Goal: Task Accomplishment & Management: Complete application form

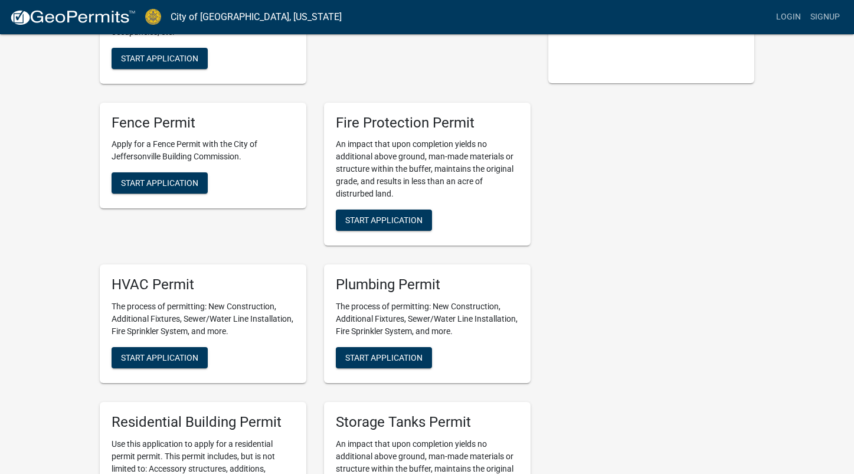
scroll to position [291, 0]
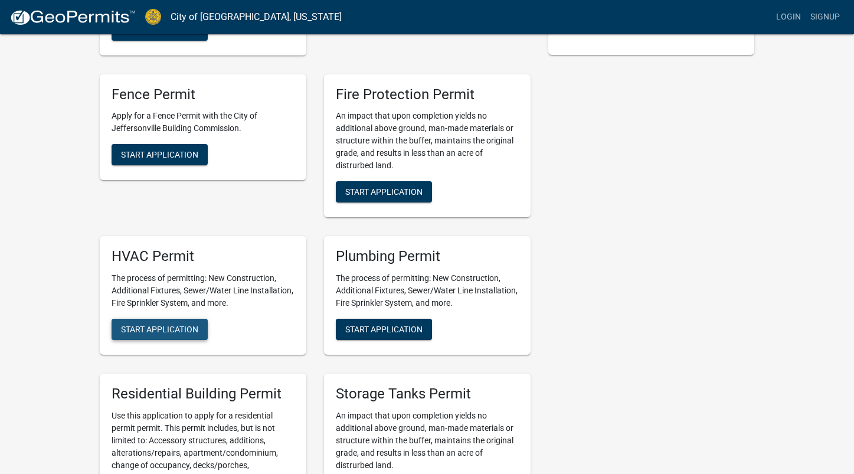
click at [178, 321] on button "Start Application" at bounding box center [160, 329] width 96 height 21
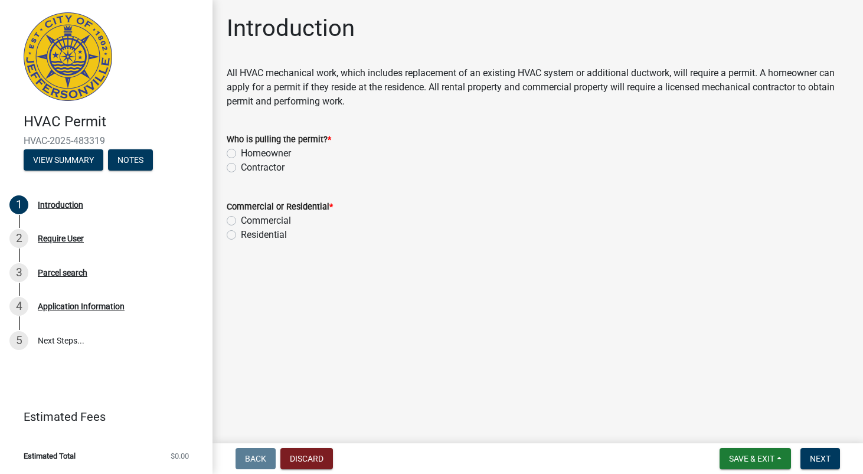
click at [241, 164] on label "Contractor" at bounding box center [263, 168] width 44 height 14
click at [241, 164] on input "Contractor" at bounding box center [245, 165] width 8 height 8
radio input "true"
click at [241, 232] on label "Residential" at bounding box center [264, 235] width 46 height 14
click at [241, 232] on input "Residential" at bounding box center [245, 232] width 8 height 8
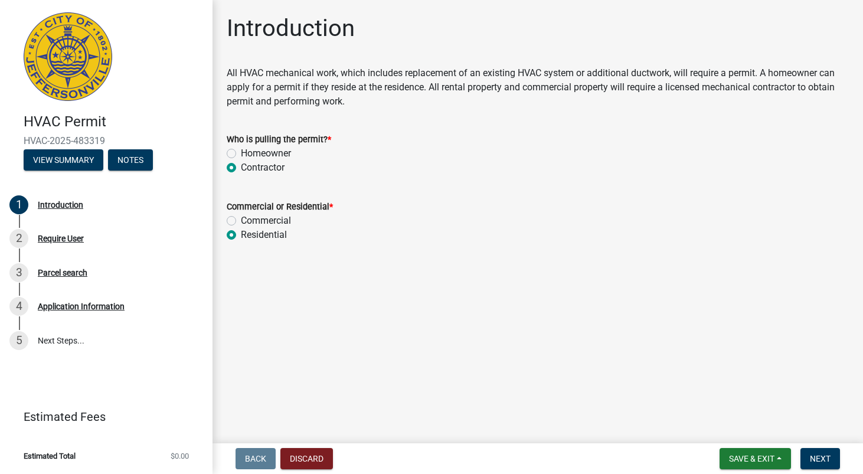
radio input "true"
click at [827, 456] on span "Next" at bounding box center [820, 458] width 21 height 9
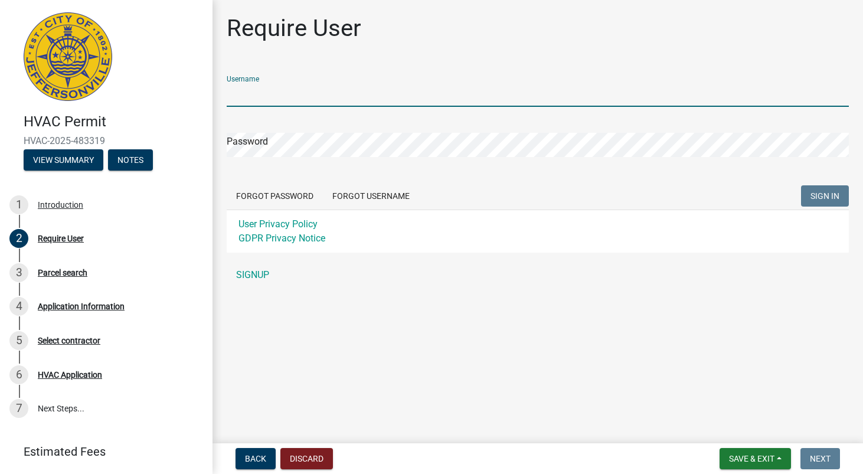
type input "clroehrs"
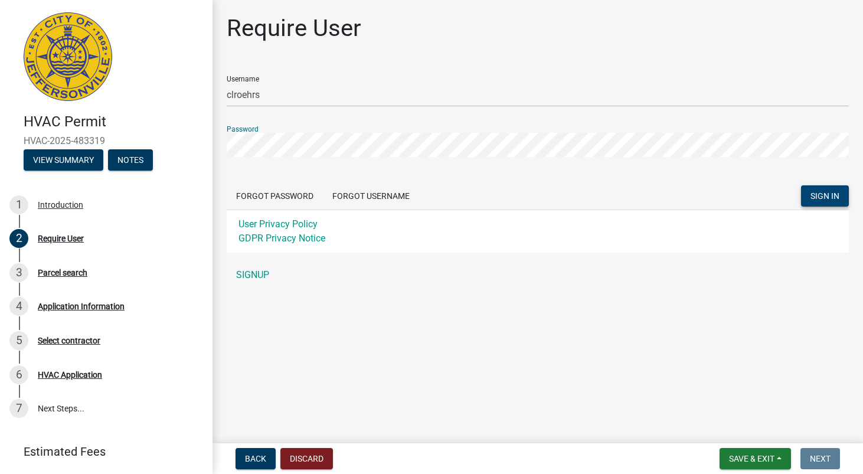
click at [839, 191] on span "SIGN IN" at bounding box center [825, 195] width 29 height 9
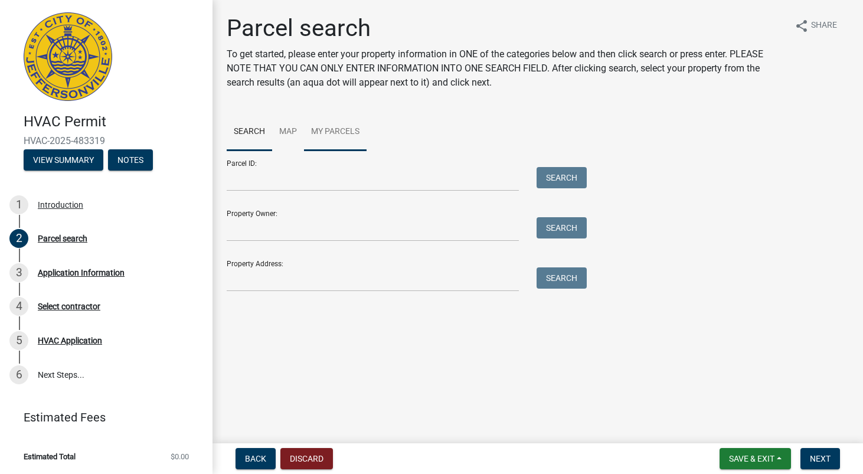
click at [338, 135] on link "My Parcels" at bounding box center [335, 132] width 63 height 38
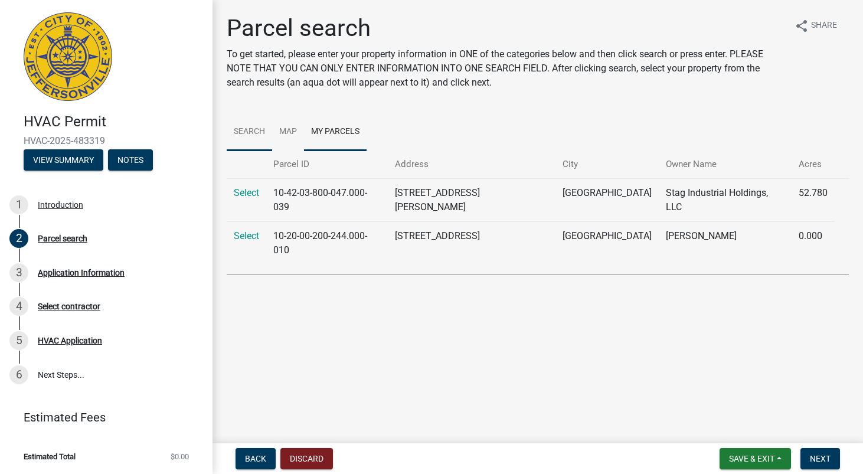
click at [253, 133] on link "Search" at bounding box center [249, 132] width 45 height 38
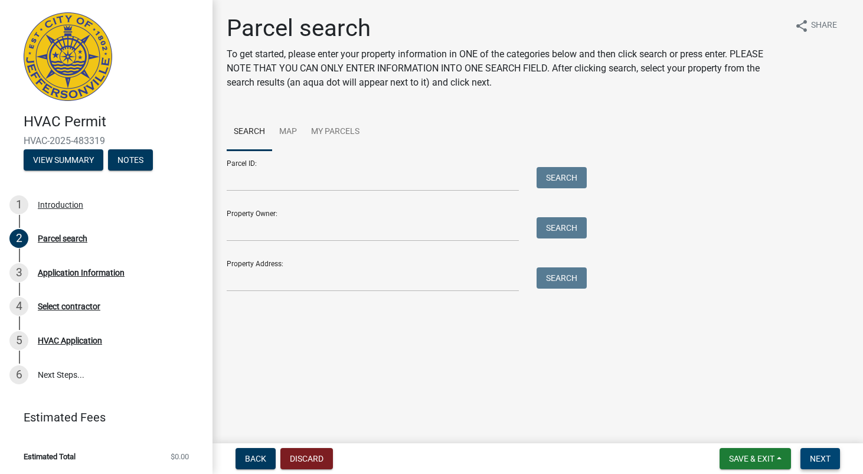
click at [823, 458] on span "Next" at bounding box center [820, 458] width 21 height 9
click at [329, 175] on input "Parcel ID:" at bounding box center [373, 179] width 292 height 24
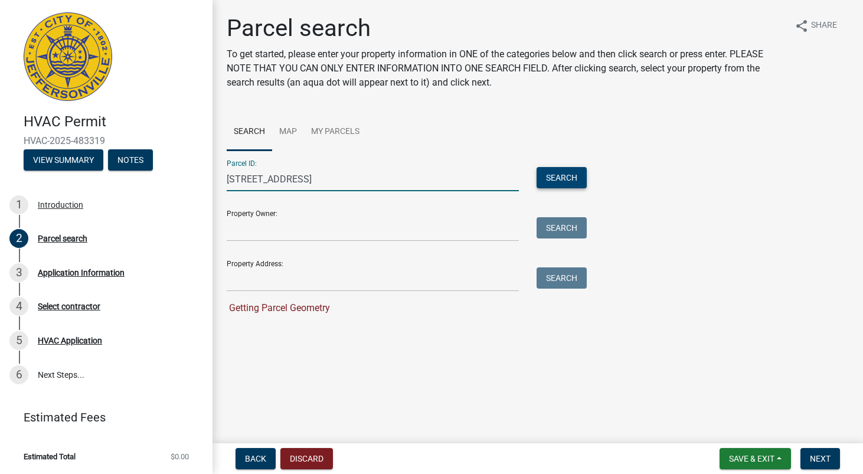
click at [572, 179] on button "Search" at bounding box center [562, 177] width 50 height 21
click at [427, 183] on input "[STREET_ADDRESS]" at bounding box center [373, 179] width 292 height 24
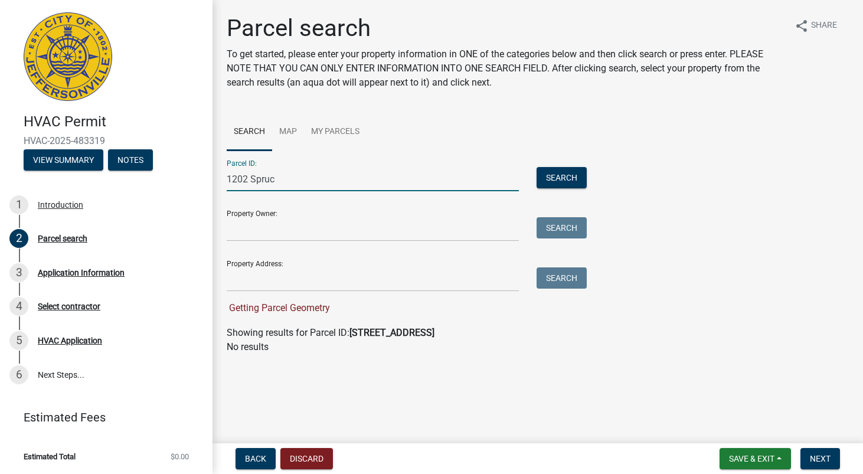
type input "1202 Spruce"
drag, startPoint x: 330, startPoint y: 174, endPoint x: 187, endPoint y: 175, distance: 143.5
click at [187, 175] on div "HVAC Permit HVAC-2025-483319 View Summary Notes 1 Introduction 2 Parcel search …" at bounding box center [431, 237] width 863 height 474
click at [274, 277] on input "Property Address:" at bounding box center [373, 279] width 292 height 24
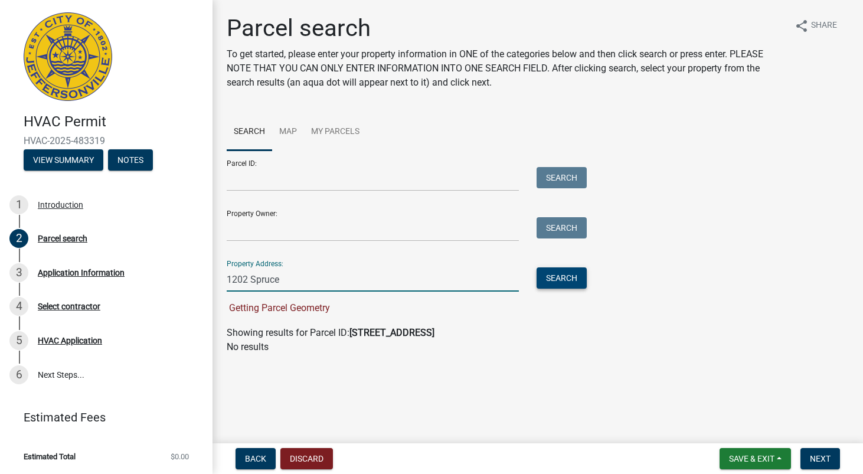
type input "1202 Spruce"
click at [572, 278] on button "Search" at bounding box center [562, 277] width 50 height 21
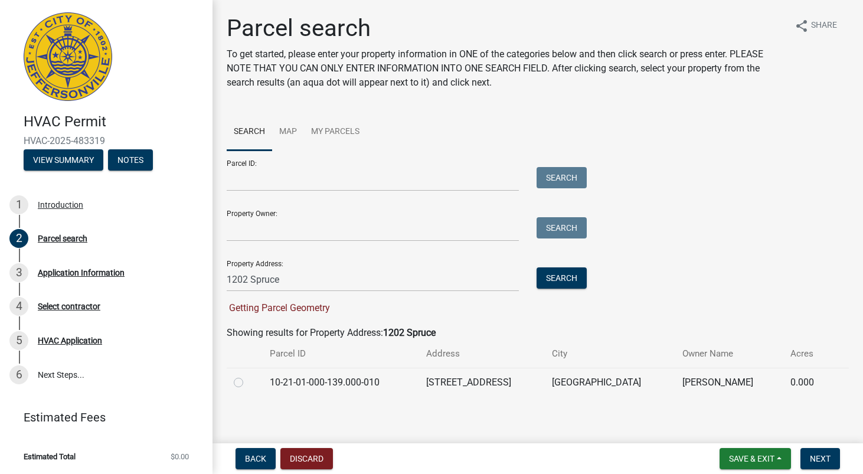
click at [248, 376] on label at bounding box center [248, 376] width 0 height 0
click at [248, 382] on input "radio" at bounding box center [252, 380] width 8 height 8
radio input "true"
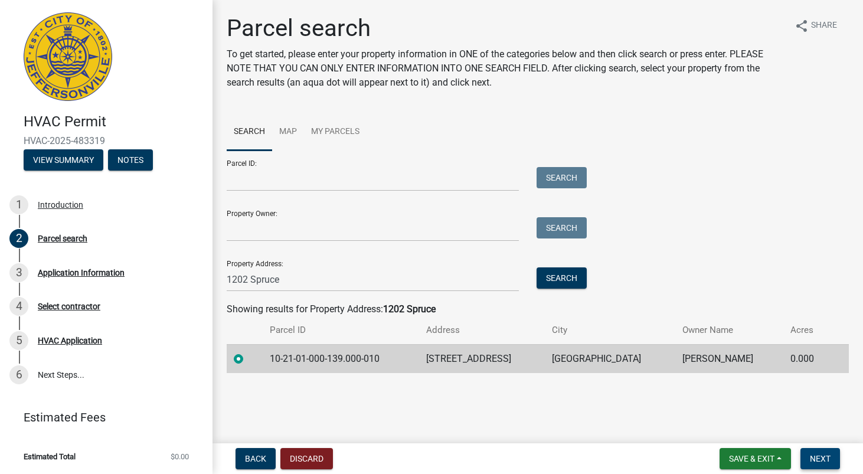
click at [821, 462] on span "Next" at bounding box center [820, 458] width 21 height 9
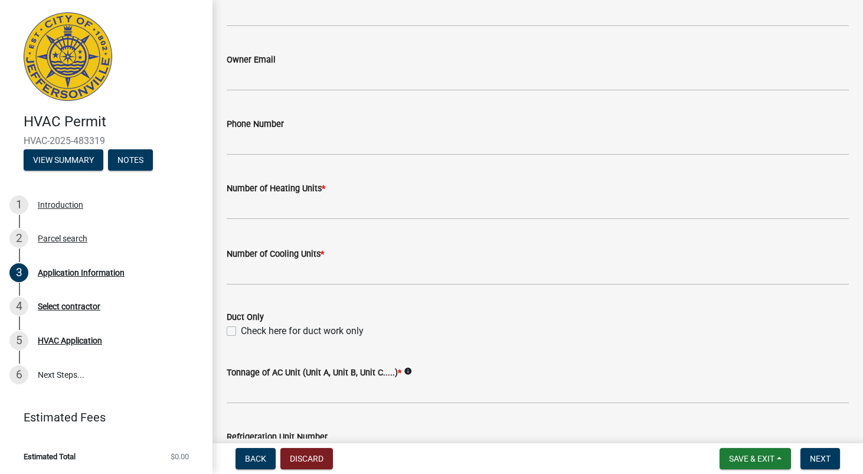
scroll to position [446, 0]
click at [325, 144] on input "Phone Number" at bounding box center [538, 142] width 622 height 24
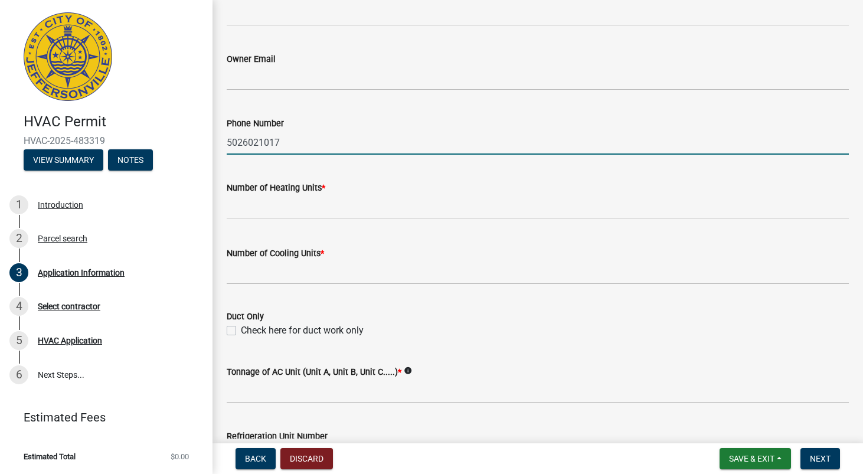
type input "5026021017"
click at [350, 204] on input "text" at bounding box center [538, 207] width 622 height 24
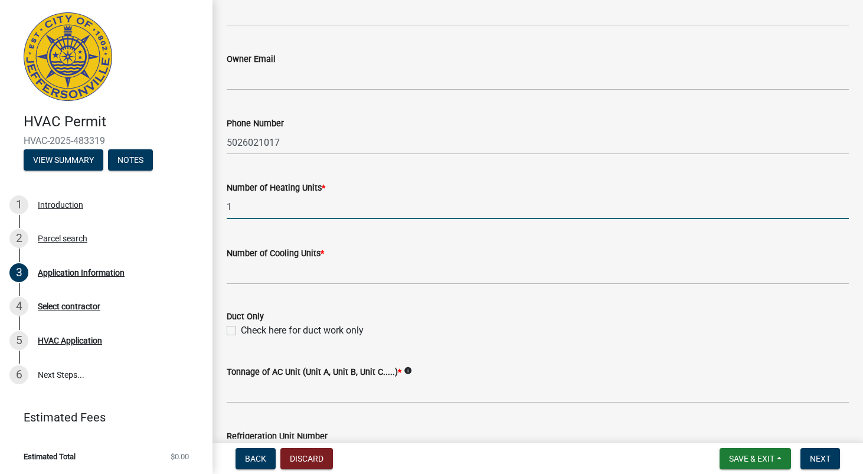
type input "1"
click at [332, 272] on input "text" at bounding box center [538, 272] width 622 height 24
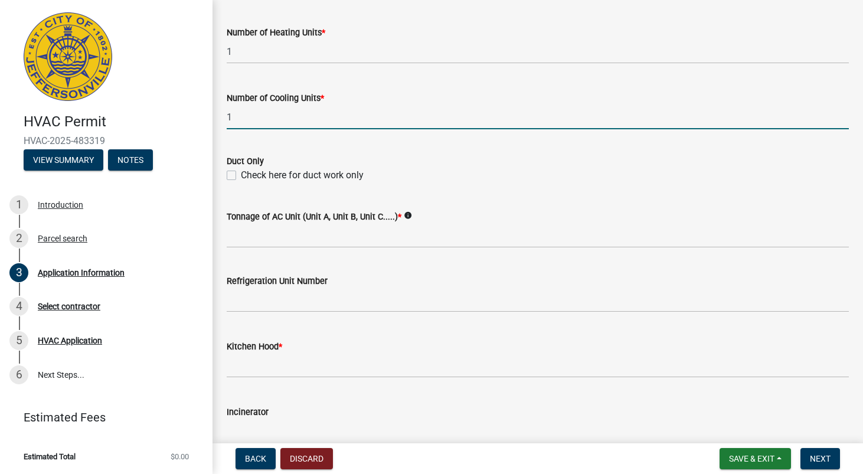
scroll to position [602, 0]
type input "1"
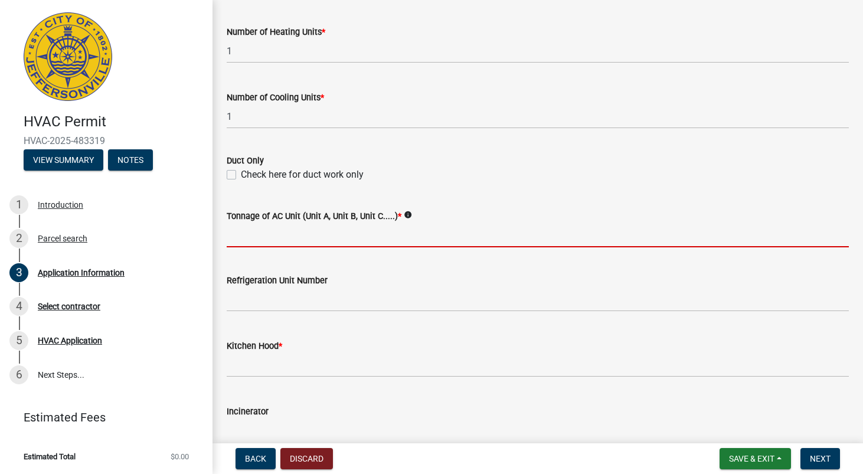
click at [322, 238] on input "Tonnage of AC Unit (Unit A, Unit B, Unit C.....) *" at bounding box center [538, 235] width 622 height 24
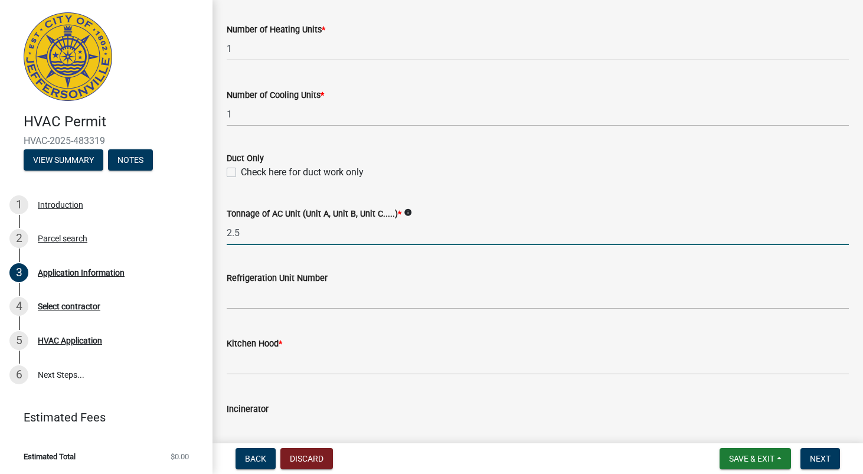
scroll to position [607, 0]
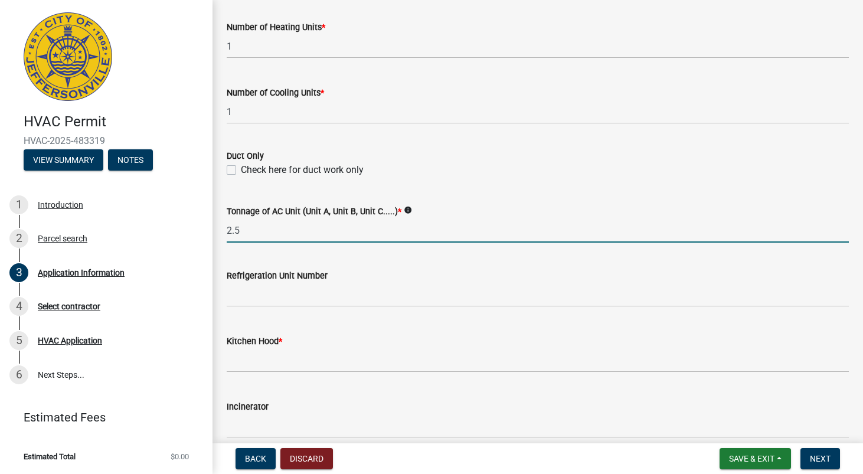
type input "2.5"
click at [246, 368] on input "text" at bounding box center [538, 360] width 622 height 24
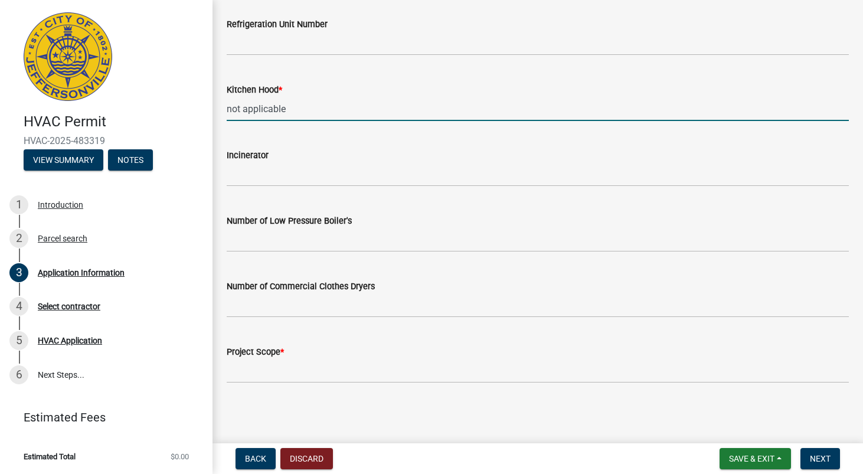
scroll to position [858, 0]
type input "0"
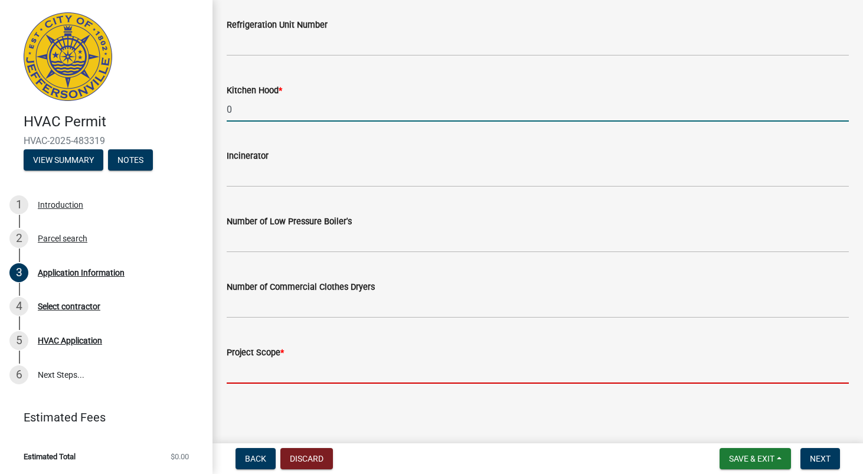
click at [275, 371] on input "Project Scope *" at bounding box center [538, 372] width 622 height 24
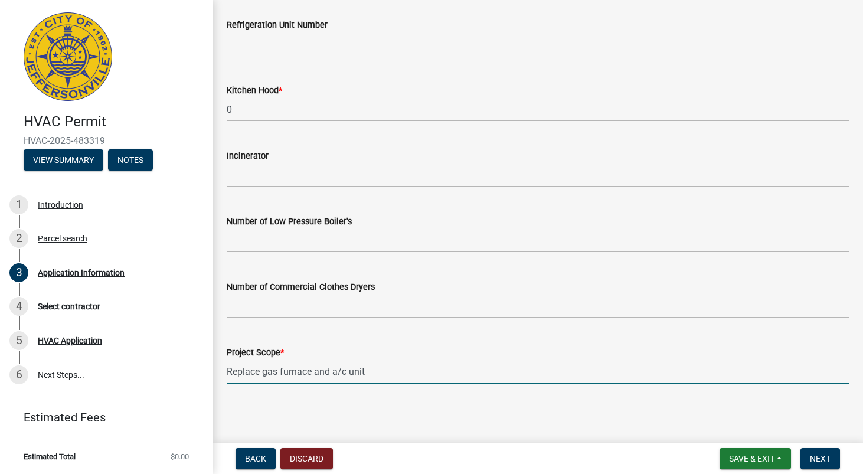
click at [333, 371] on input "Replace gas furnace and a/c unit" at bounding box center [538, 372] width 622 height 24
click at [395, 364] on input "Replace gas furnace, a/c unit" at bounding box center [538, 372] width 622 height 24
click at [377, 366] on input "Replace gas furnace, a/c unit" at bounding box center [538, 372] width 622 height 24
type input "Replace gas furnace, a/c unit and a small amount of duct work"
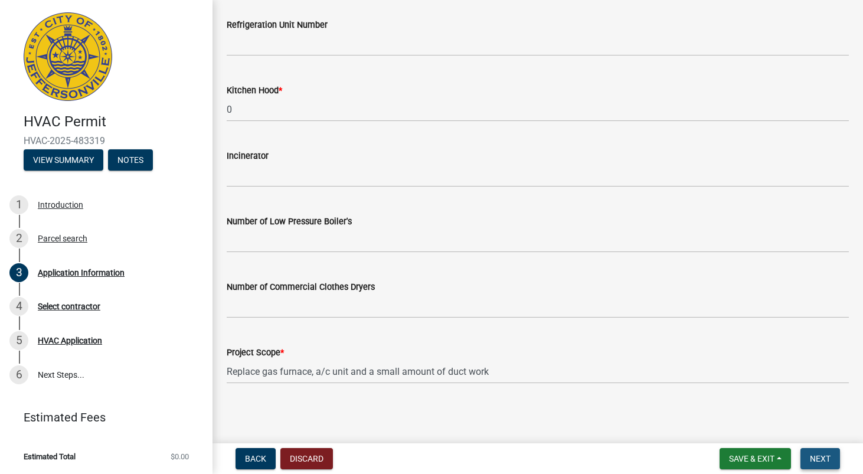
click at [820, 460] on span "Next" at bounding box center [820, 458] width 21 height 9
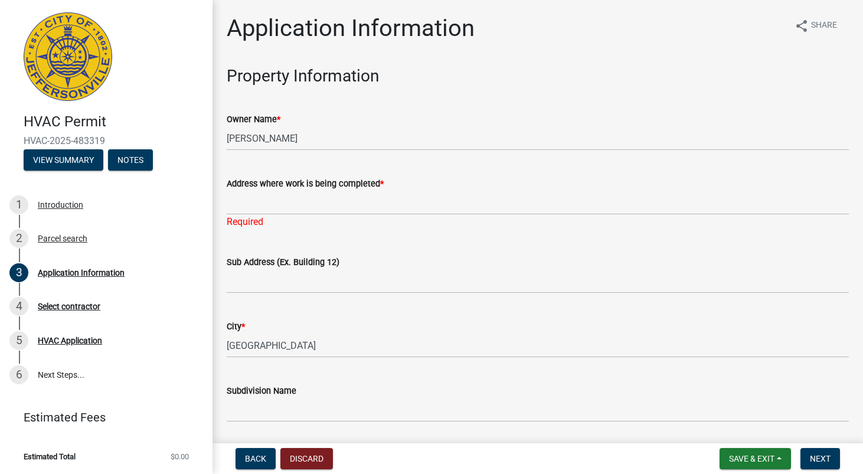
scroll to position [0, 0]
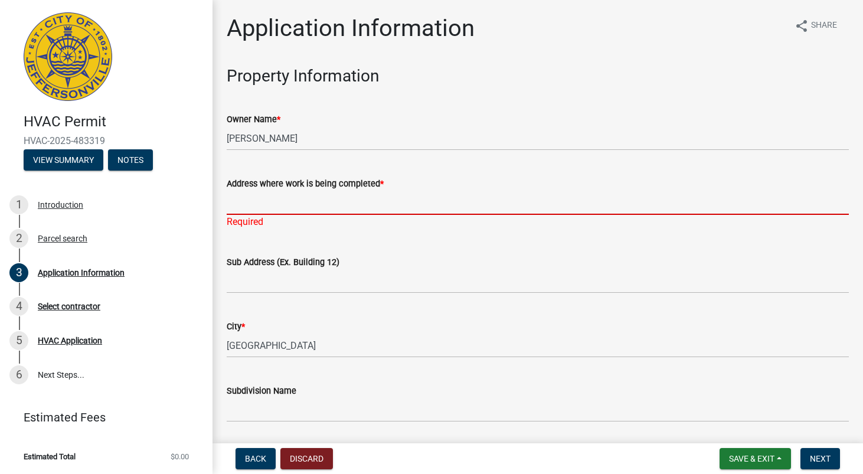
click at [364, 200] on input "Address where work is being completed *" at bounding box center [538, 203] width 622 height 24
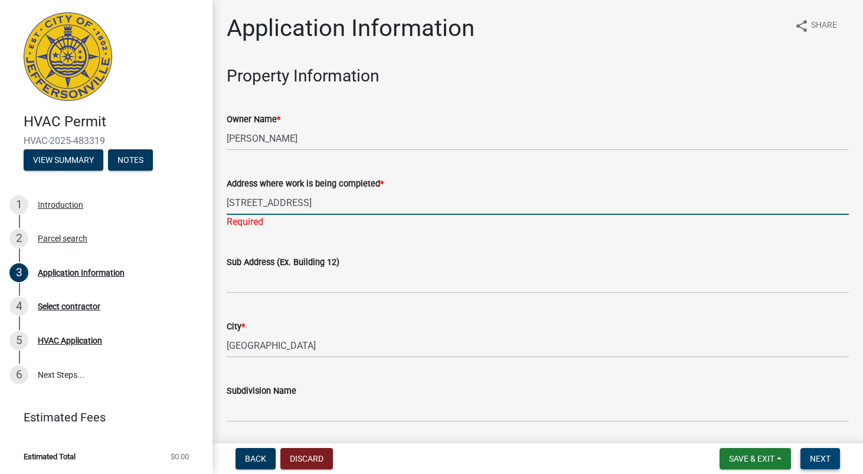
type input "[STREET_ADDRESS]"
click at [828, 454] on span "Next" at bounding box center [820, 458] width 21 height 9
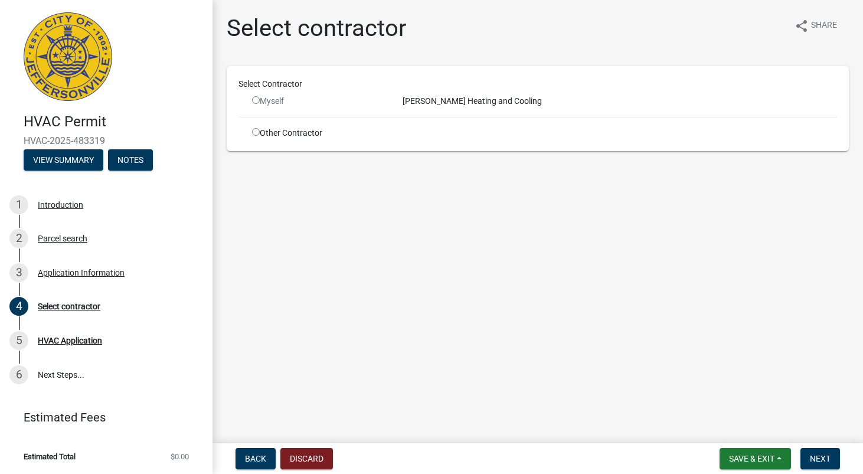
click at [262, 94] on div "Select Contractor" at bounding box center [538, 86] width 616 height 17
click at [257, 102] on input "radio" at bounding box center [256, 100] width 8 height 8
click at [258, 103] on input "radio" at bounding box center [256, 100] width 8 height 8
click at [836, 459] on button "Next" at bounding box center [821, 458] width 40 height 21
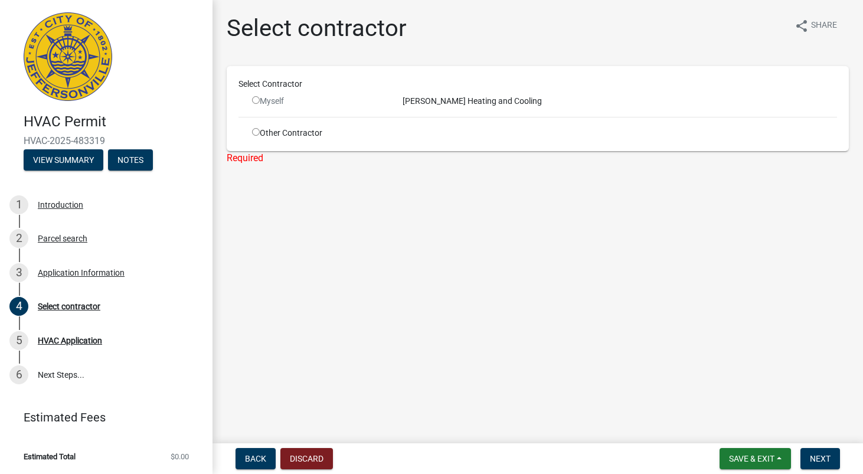
click at [469, 97] on div "[PERSON_NAME] Heating and Cooling" at bounding box center [620, 101] width 452 height 12
click at [345, 104] on div "Myself" at bounding box center [318, 101] width 133 height 12
click at [237, 100] on div "Select Contractor Myself [PERSON_NAME] Heating and Cooling Other Contractor" at bounding box center [538, 108] width 622 height 85
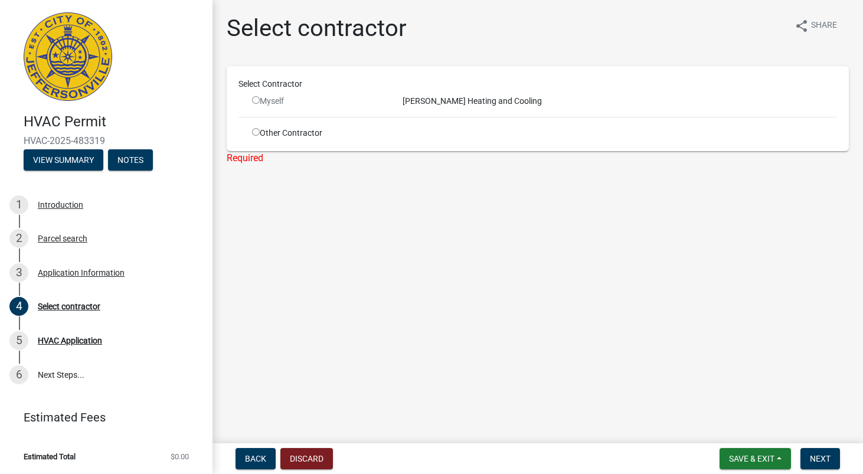
click at [262, 102] on div "Myself" at bounding box center [318, 101] width 133 height 12
click at [255, 102] on input "radio" at bounding box center [256, 100] width 8 height 8
radio input "false"
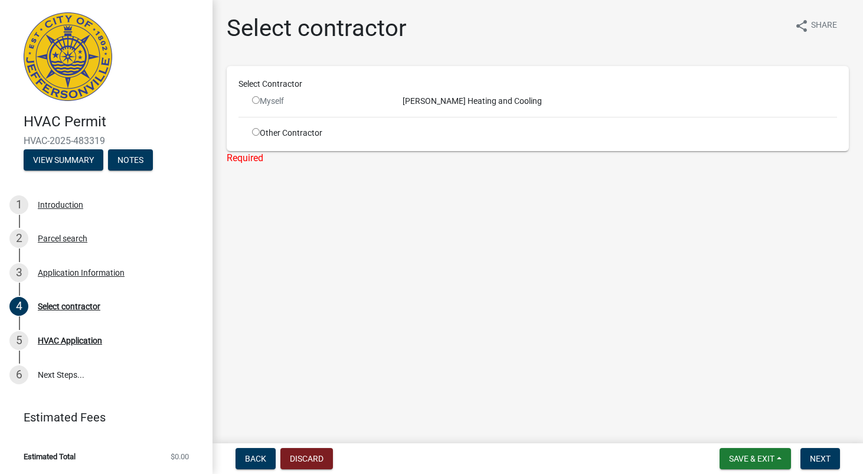
click at [255, 130] on input "radio" at bounding box center [256, 132] width 8 height 8
radio input "true"
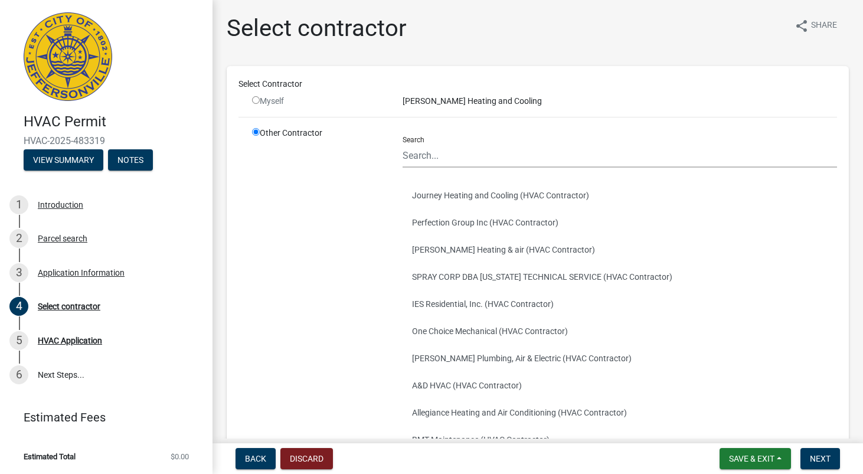
click at [256, 87] on div "Select Contractor" at bounding box center [538, 84] width 616 height 12
click at [471, 162] on input "Search" at bounding box center [620, 155] width 435 height 24
click at [260, 102] on div "Myself" at bounding box center [318, 101] width 133 height 12
click at [254, 103] on input "radio" at bounding box center [256, 100] width 8 height 8
radio input "false"
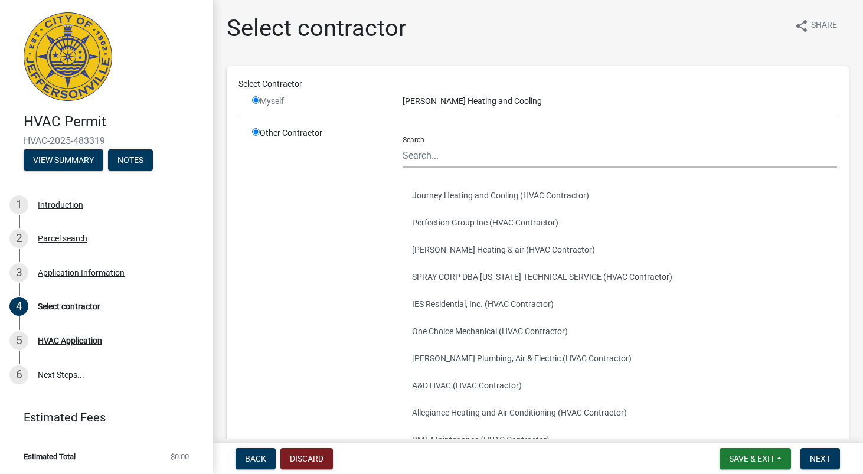
radio input "true"
click at [464, 157] on input "Search" at bounding box center [620, 155] width 435 height 24
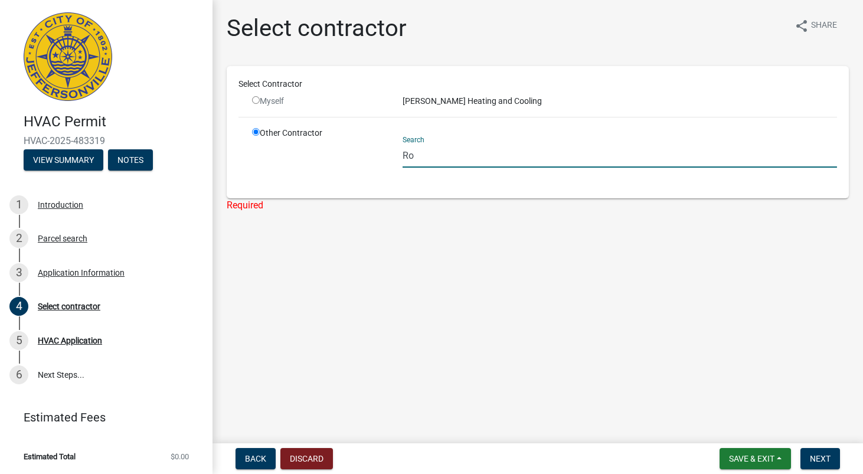
type input "R"
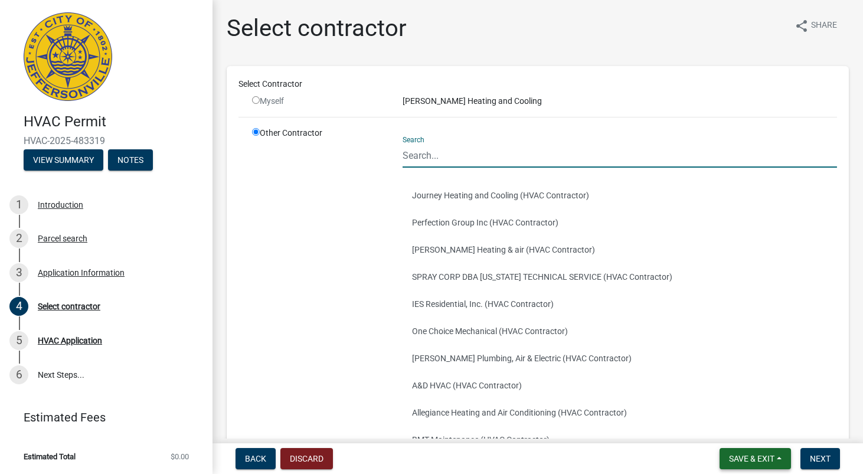
click at [769, 459] on span "Save & Exit" at bounding box center [751, 458] width 45 height 9
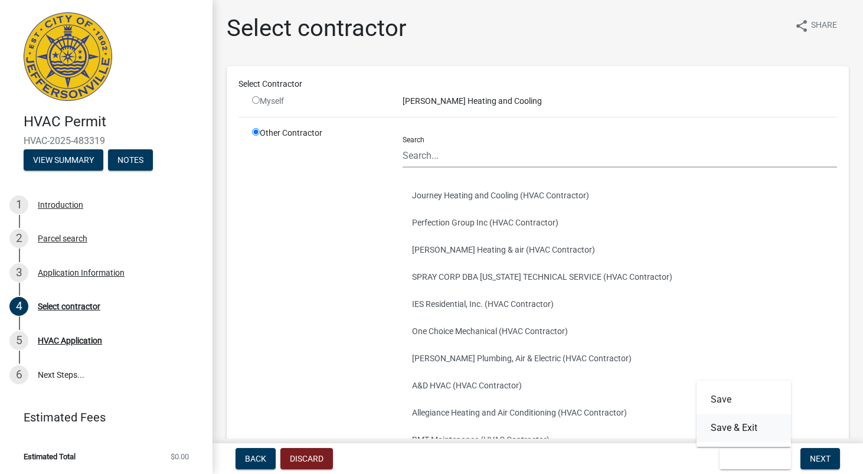
click at [738, 431] on button "Save & Exit" at bounding box center [744, 428] width 94 height 28
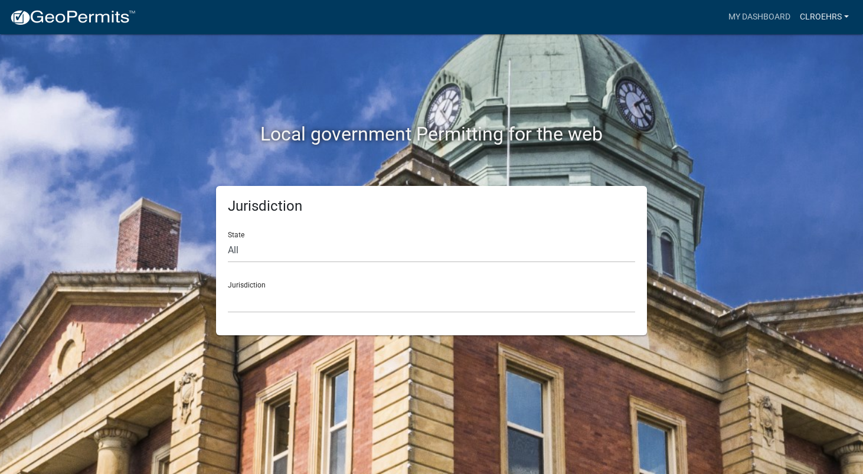
click at [818, 18] on link "clroehrs" at bounding box center [824, 17] width 58 height 22
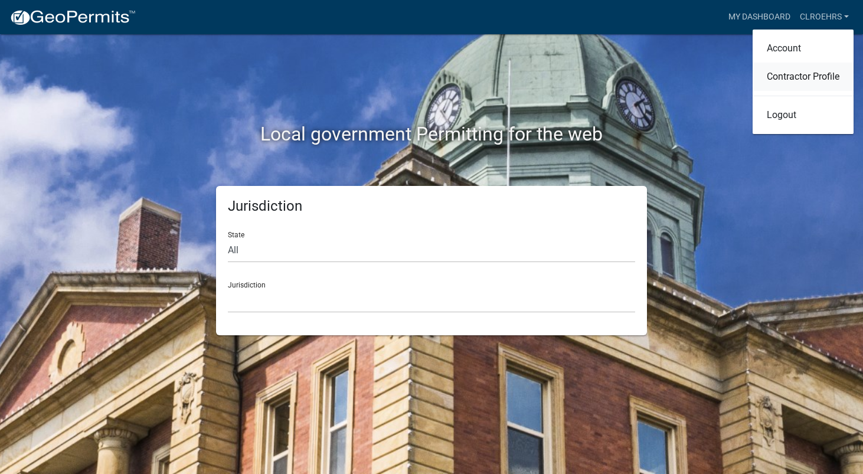
click at [790, 76] on link "Contractor Profile" at bounding box center [803, 77] width 101 height 28
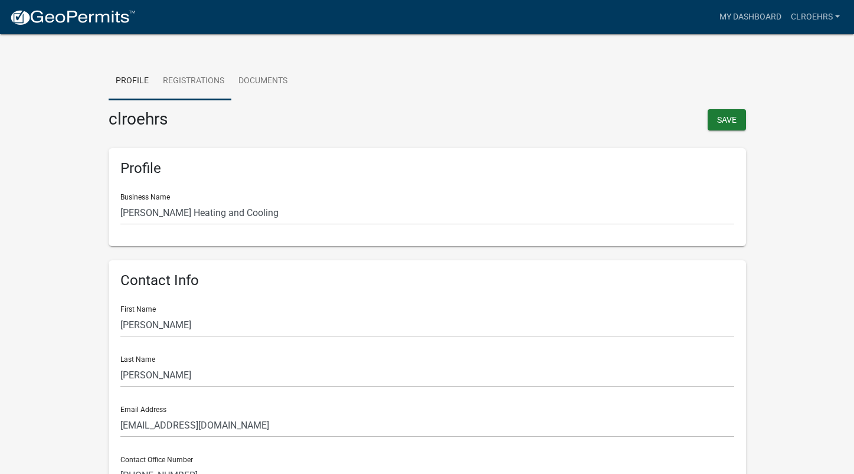
click at [209, 83] on link "Registrations" at bounding box center [194, 82] width 76 height 38
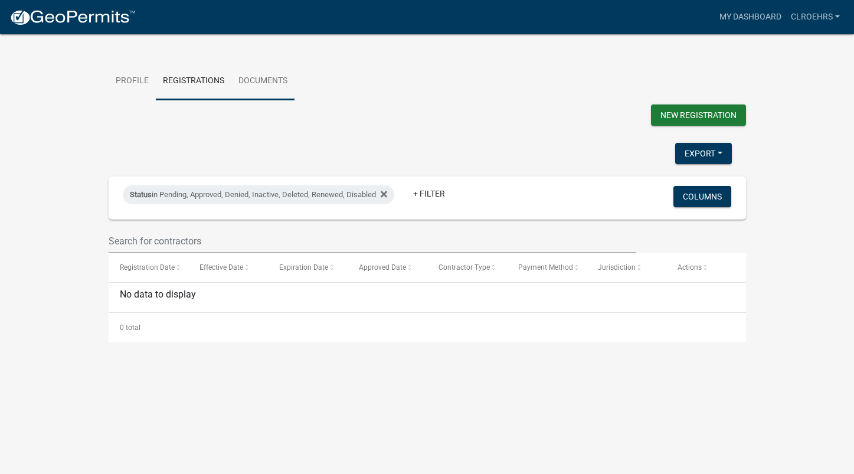
click at [234, 89] on link "Documents" at bounding box center [262, 82] width 63 height 38
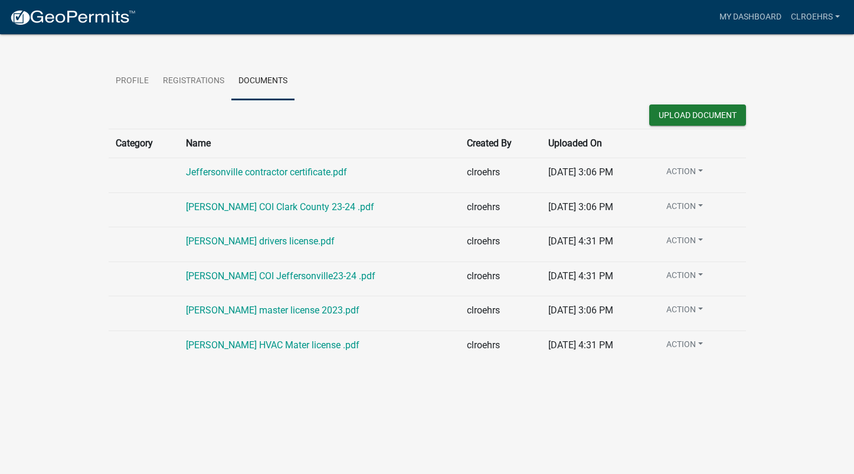
click at [695, 177] on button "Action" at bounding box center [685, 173] width 56 height 17
click at [746, 165] on td "Action Delete Edit" at bounding box center [698, 175] width 96 height 35
click at [811, 18] on link "clroehrs" at bounding box center [816, 17] width 58 height 22
click at [782, 49] on link "Account" at bounding box center [794, 48] width 101 height 28
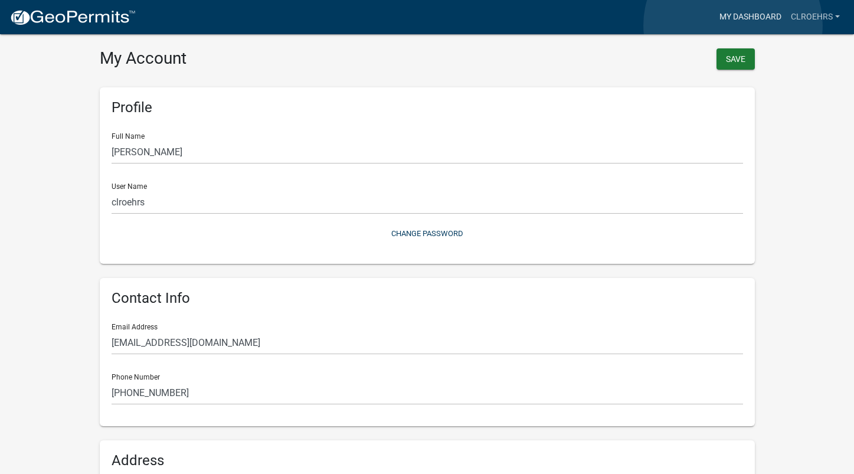
click at [733, 25] on link "My Dashboard" at bounding box center [750, 17] width 71 height 22
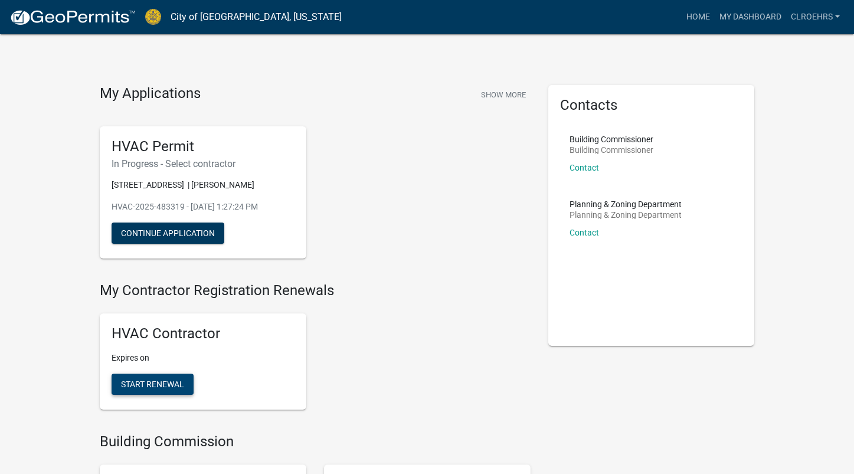
click at [146, 381] on span "Start Renewal" at bounding box center [152, 384] width 63 height 9
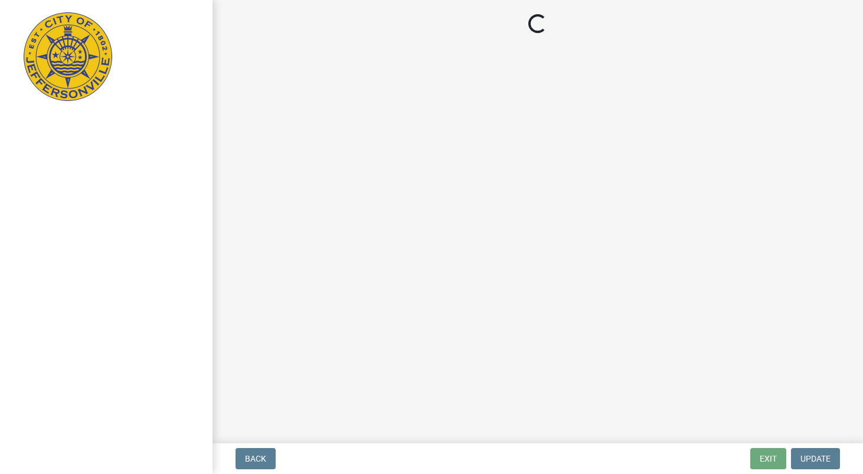
select select "KY"
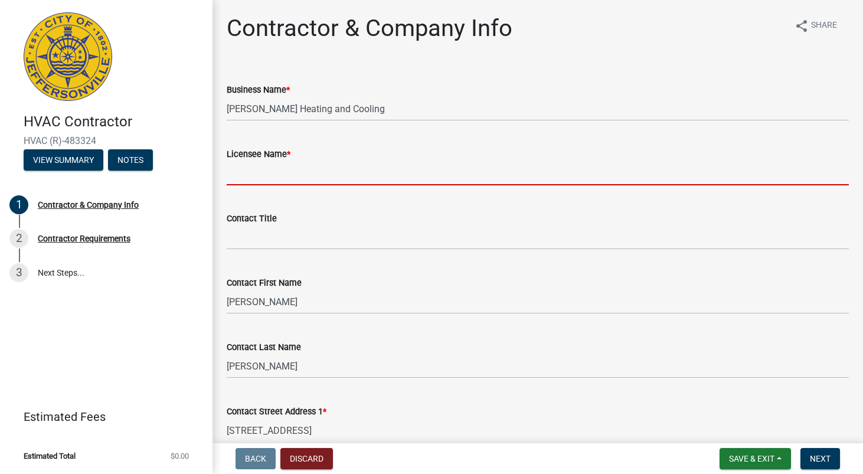
click at [289, 175] on input "Licensee Name *" at bounding box center [538, 173] width 622 height 24
type input "R"
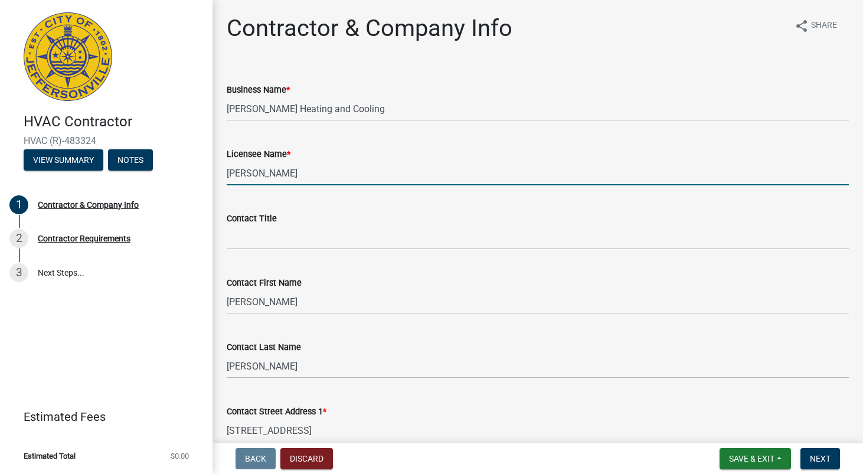
type input "[PERSON_NAME]"
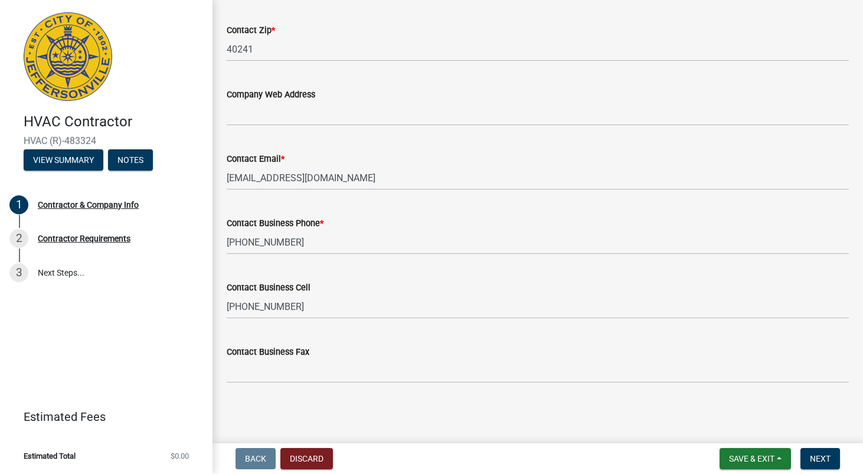
scroll to position [654, 0]
click at [820, 456] on span "Next" at bounding box center [820, 458] width 21 height 9
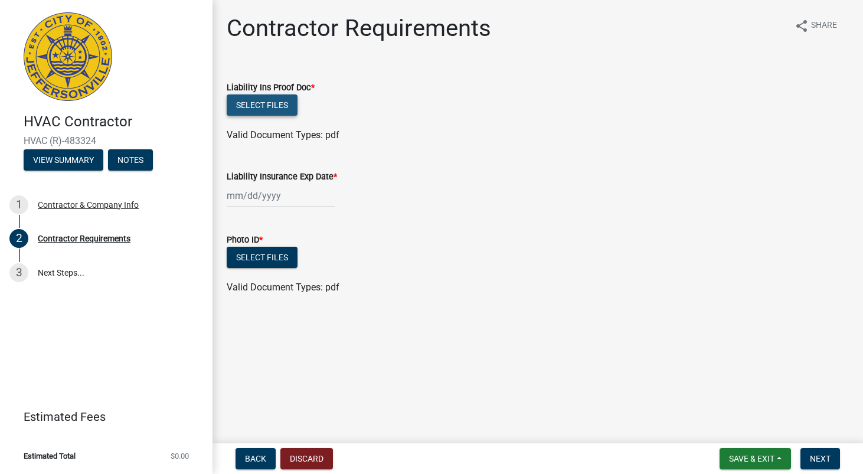
click at [274, 105] on button "Select files" at bounding box center [262, 104] width 71 height 21
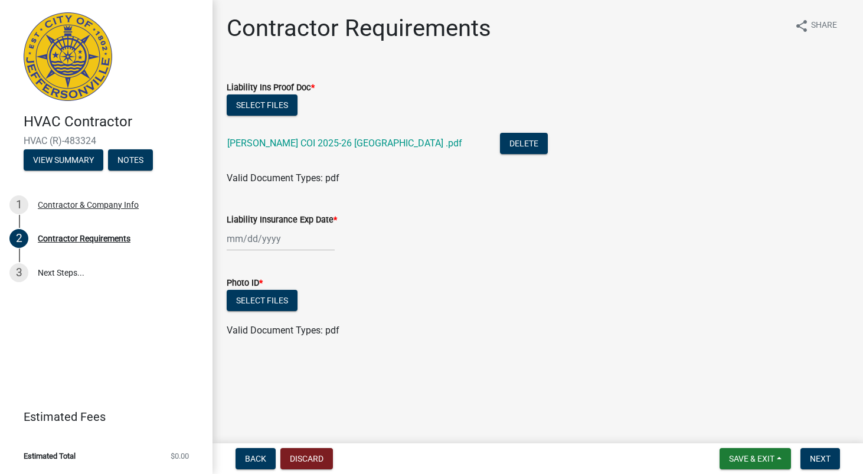
click at [292, 242] on div at bounding box center [281, 239] width 108 height 24
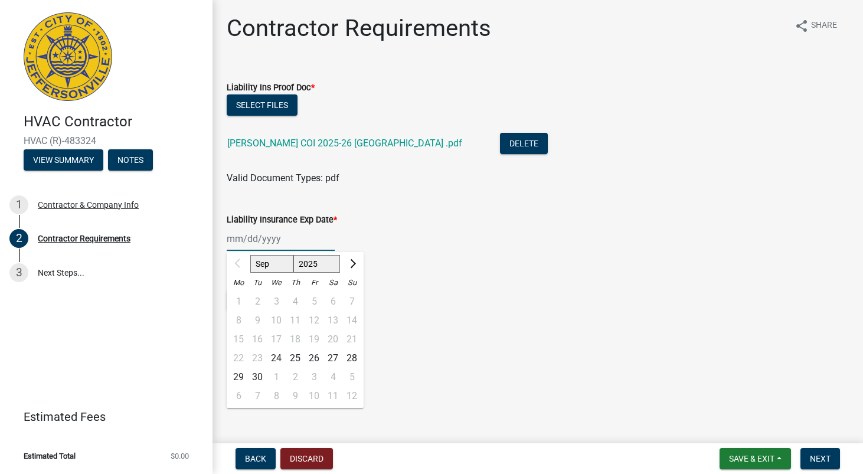
select select "2026"
click at [239, 260] on span "Previous month" at bounding box center [238, 263] width 9 height 9
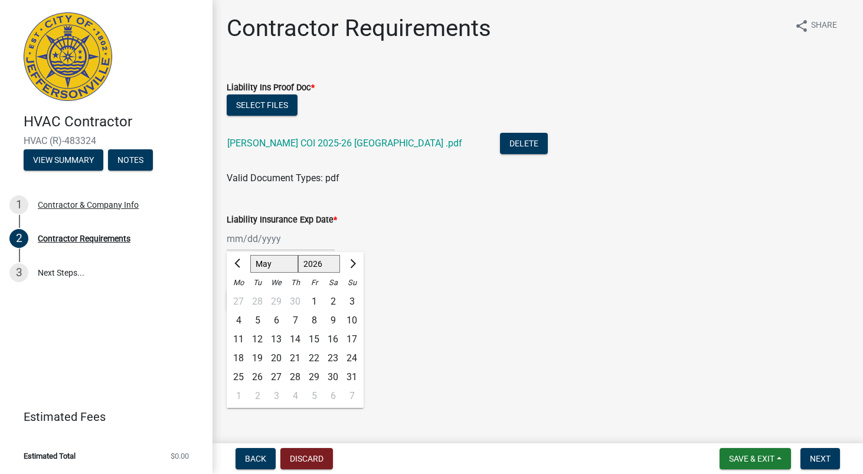
click at [239, 260] on span "Previous month" at bounding box center [238, 263] width 9 height 9
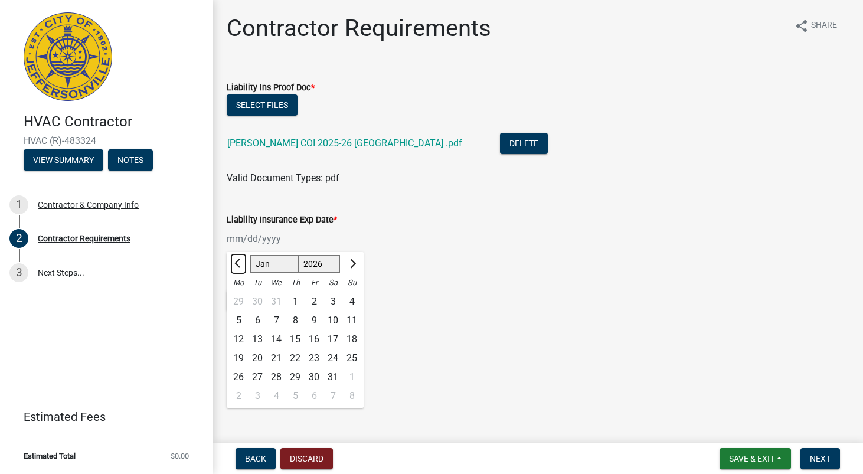
select select "12"
select select "2025"
click at [356, 262] on button "Next month" at bounding box center [352, 264] width 14 height 19
select select "1"
select select "2026"
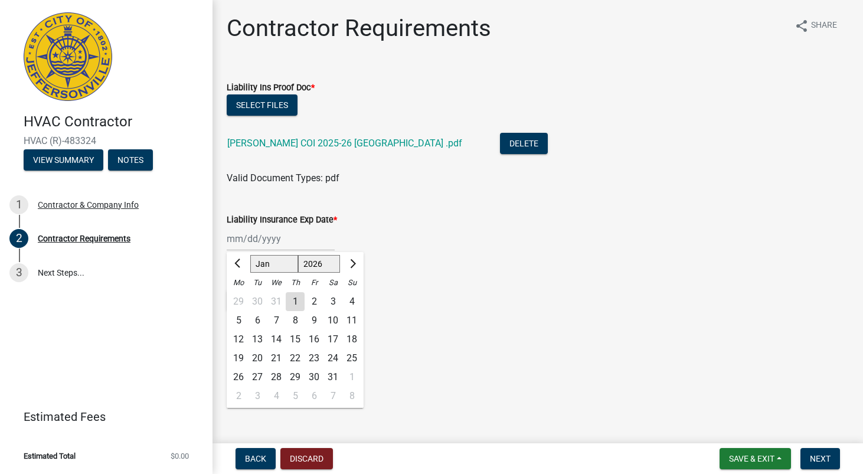
click at [293, 376] on div "29" at bounding box center [295, 377] width 19 height 19
type input "[DATE]"
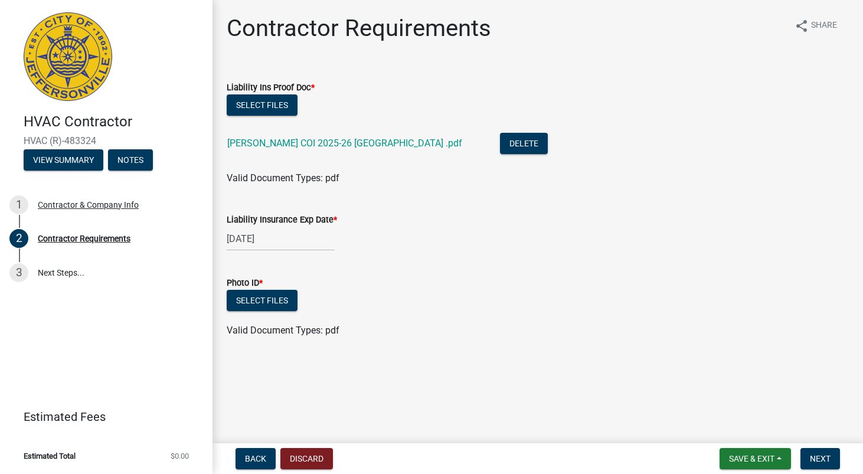
click at [307, 331] on span "Valid Document Types: pdf" at bounding box center [283, 330] width 113 height 11
click at [270, 304] on button "Select files" at bounding box center [262, 300] width 71 height 21
click at [264, 305] on button "Select files" at bounding box center [262, 300] width 71 height 21
click at [254, 299] on button "Select files" at bounding box center [262, 300] width 71 height 21
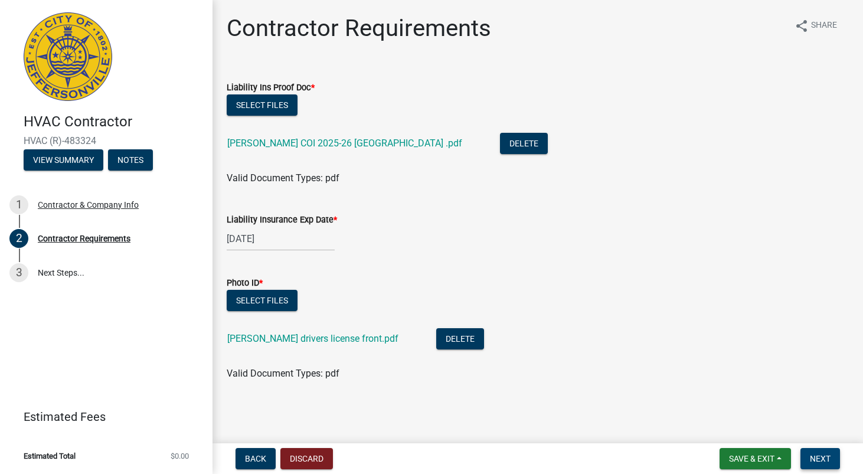
click at [836, 450] on button "Next" at bounding box center [821, 458] width 40 height 21
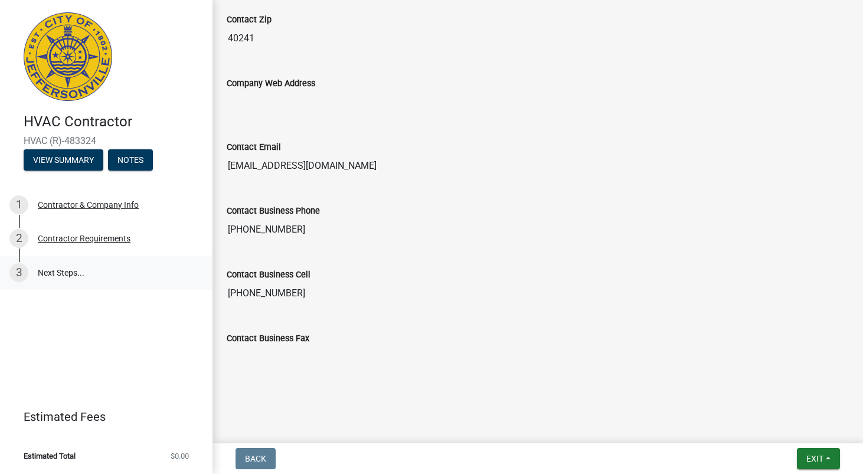
click at [62, 275] on link "3 Next Steps..." at bounding box center [106, 273] width 213 height 34
click at [828, 456] on button "Exit" at bounding box center [818, 458] width 43 height 21
click at [642, 352] on input "Contact Business Fax" at bounding box center [538, 357] width 622 height 24
click at [76, 272] on link "3 Next Steps..." at bounding box center [106, 273] width 213 height 34
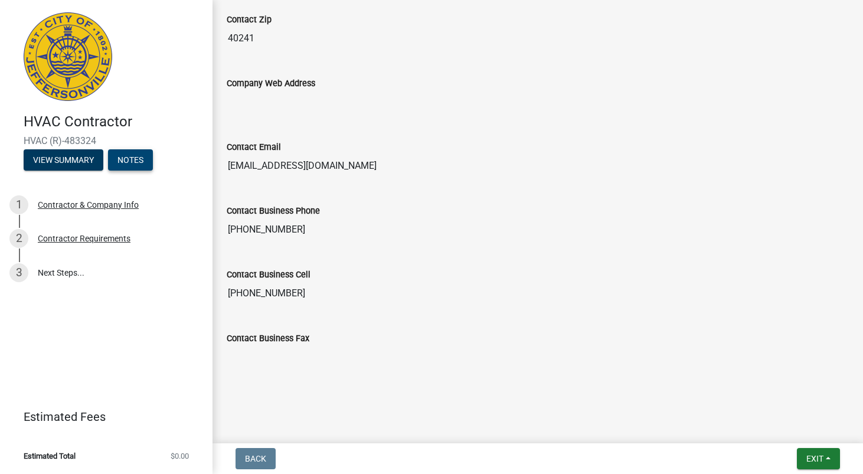
click at [136, 161] on button "Notes" at bounding box center [130, 159] width 45 height 21
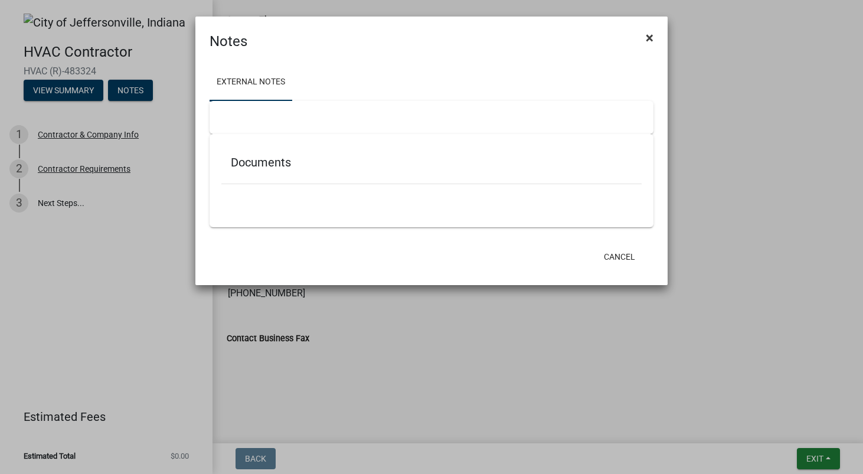
click at [654, 34] on button "×" at bounding box center [650, 37] width 27 height 33
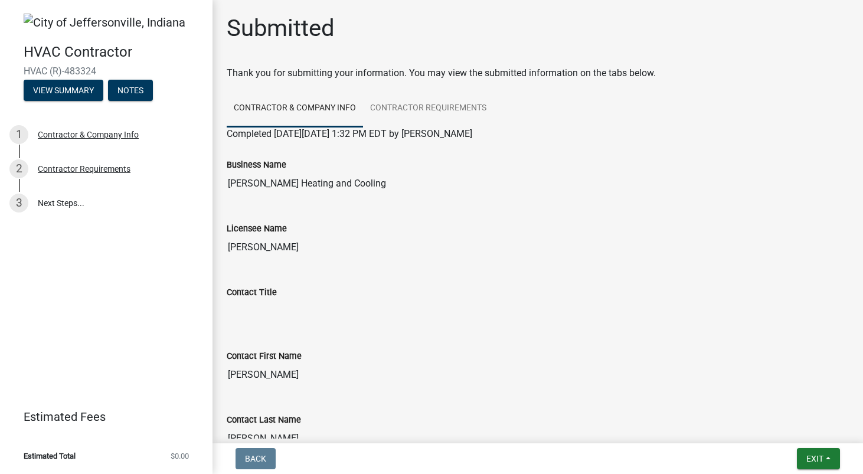
scroll to position [0, 0]
